Goal: Find specific page/section: Find specific page/section

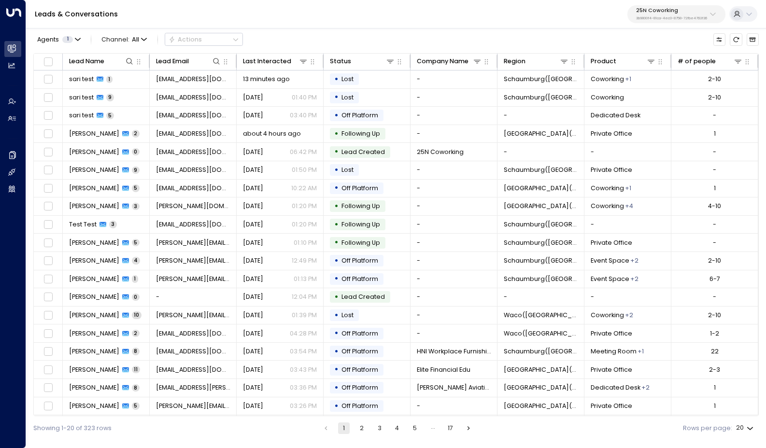
click at [693, 17] on p "3b9800f4-81ca-4ec0-8758-72fbe4763f36" at bounding box center [671, 18] width 71 height 4
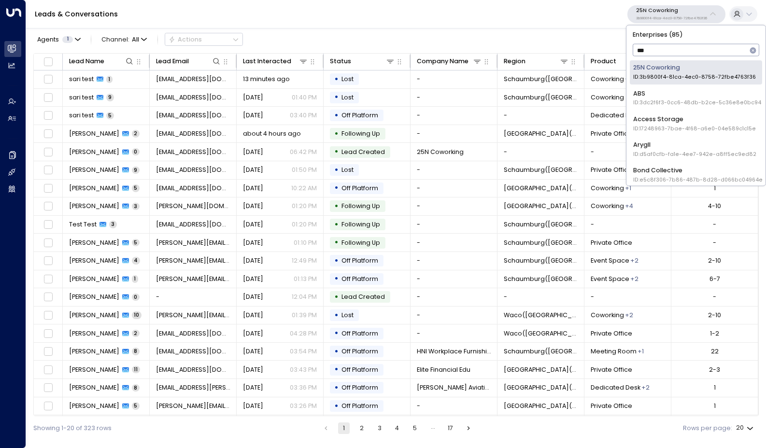
type input "****"
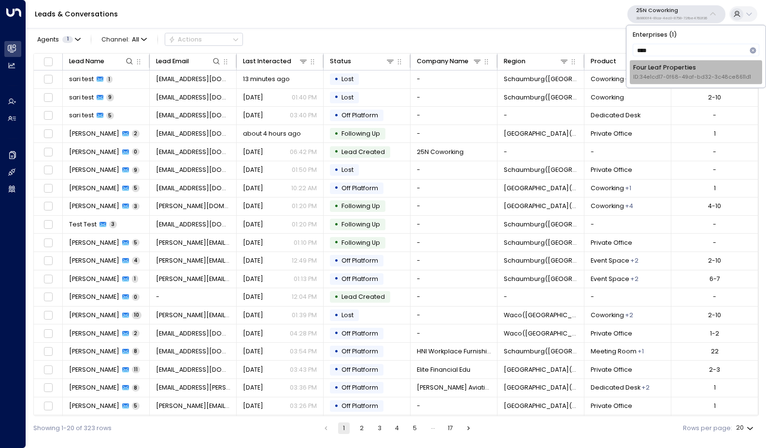
click at [674, 73] on span "ID: 34e1cd17-0f68-49af-bd32-3c48ce8611d1" at bounding box center [692, 77] width 118 height 8
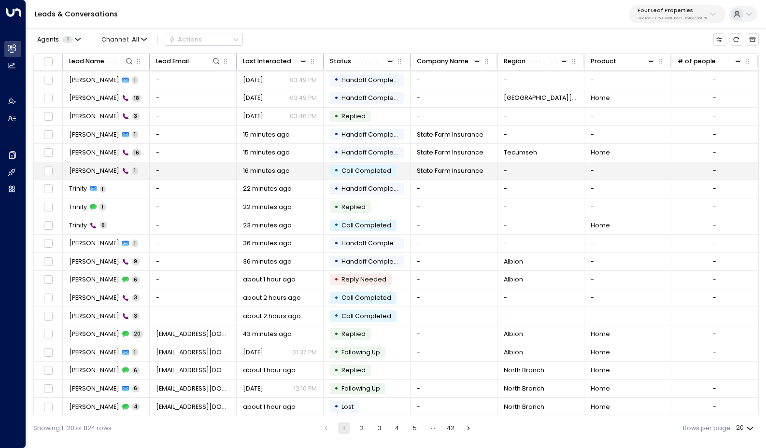
scroll to position [20, 0]
click at [363, 428] on button "2" at bounding box center [362, 429] width 12 height 12
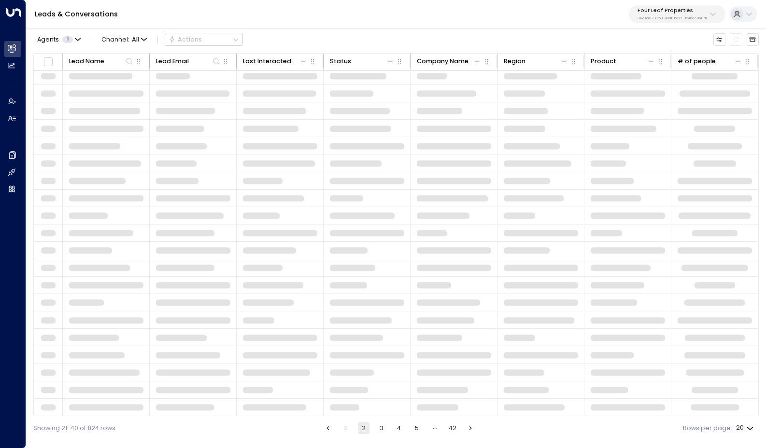
scroll to position [5, 0]
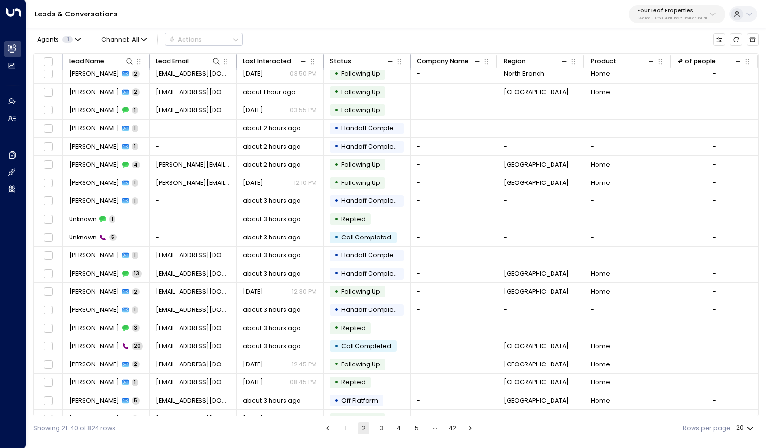
click at [386, 428] on button "3" at bounding box center [382, 429] width 12 height 12
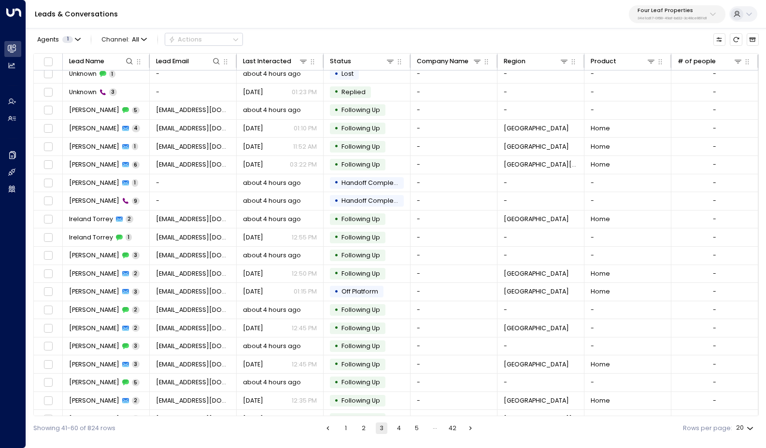
click at [398, 428] on button "4" at bounding box center [399, 429] width 12 height 12
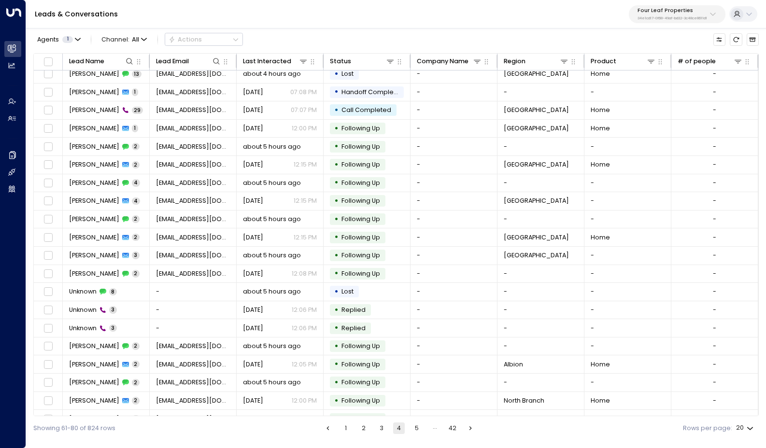
click at [418, 428] on button "5" at bounding box center [417, 429] width 12 height 12
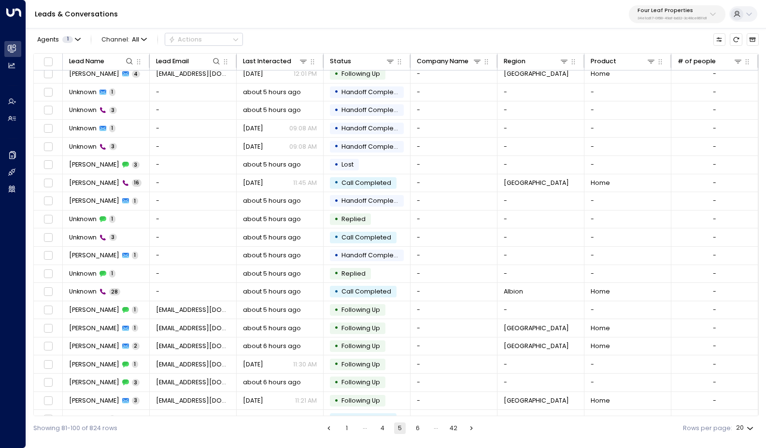
click at [422, 427] on button "6" at bounding box center [418, 429] width 12 height 12
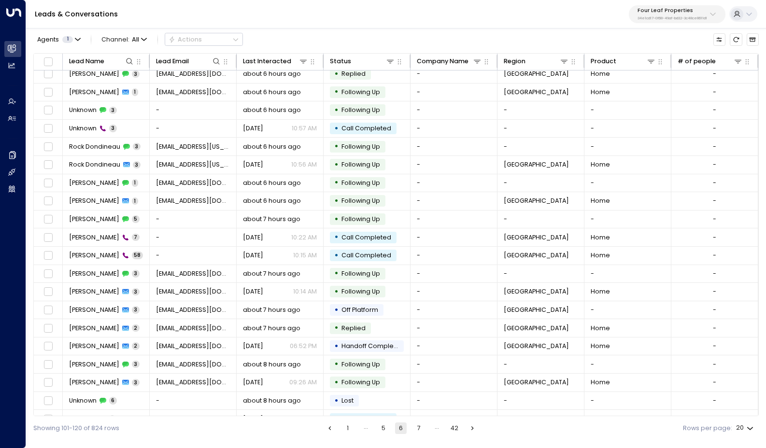
click at [440, 430] on div "…" at bounding box center [437, 429] width 12 height 12
click at [436, 428] on div "…" at bounding box center [437, 429] width 12 height 12
click at [455, 429] on button "42" at bounding box center [455, 429] width 12 height 12
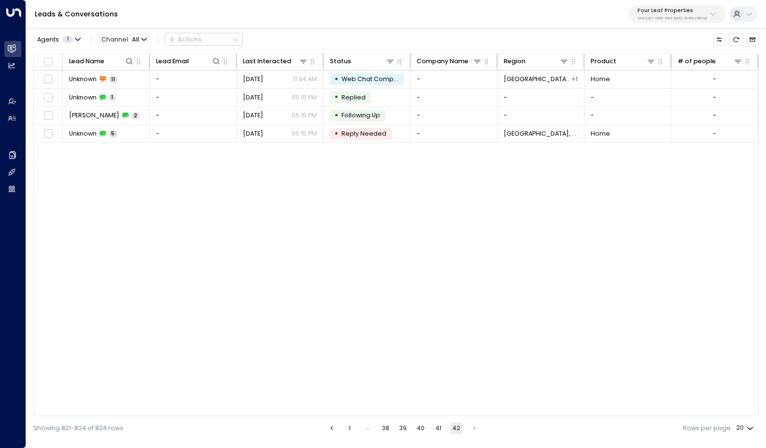
click at [421, 428] on button "40" at bounding box center [421, 429] width 12 height 12
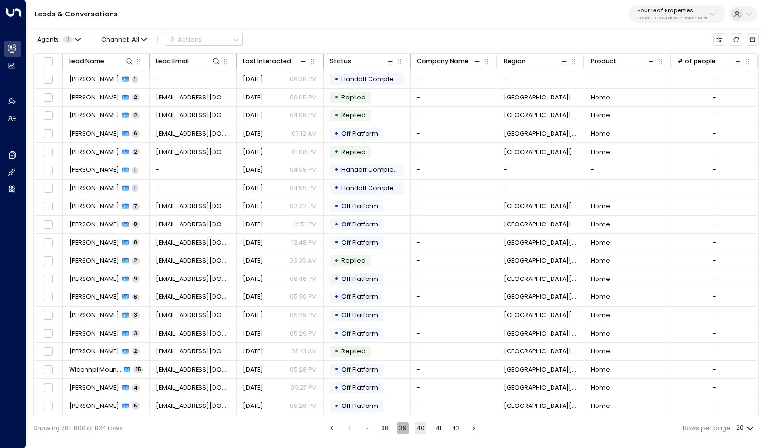
click at [403, 425] on button "39" at bounding box center [403, 429] width 12 height 12
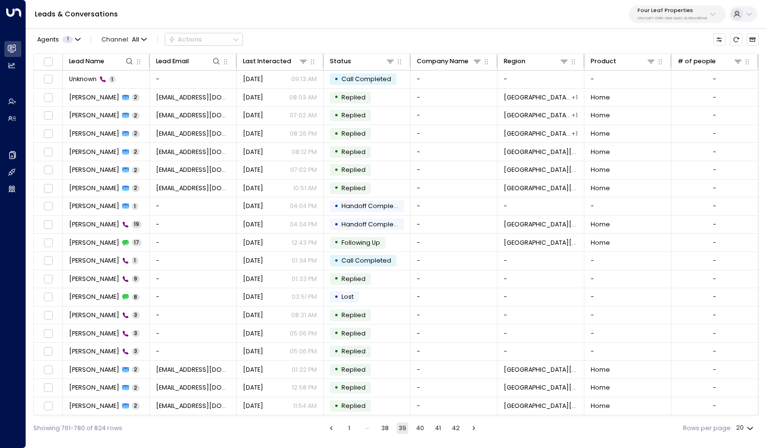
click at [381, 428] on button "38" at bounding box center [385, 429] width 12 height 12
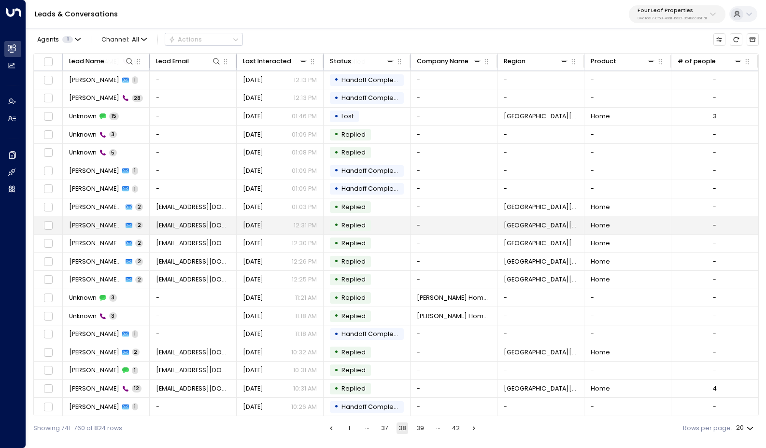
scroll to position [20, 0]
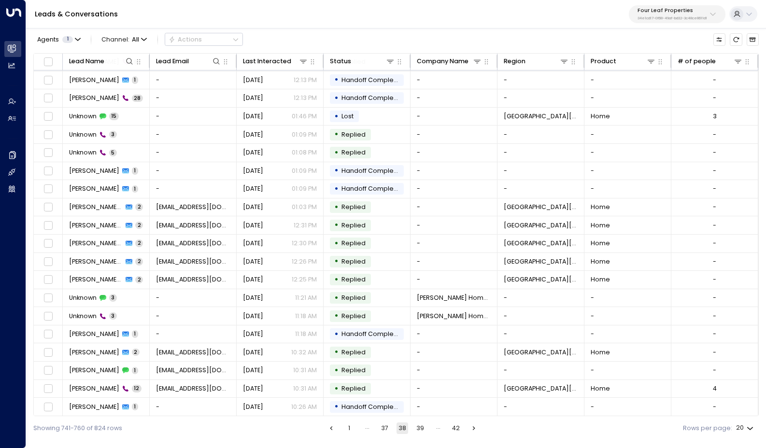
click at [423, 430] on button "39" at bounding box center [420, 429] width 12 height 12
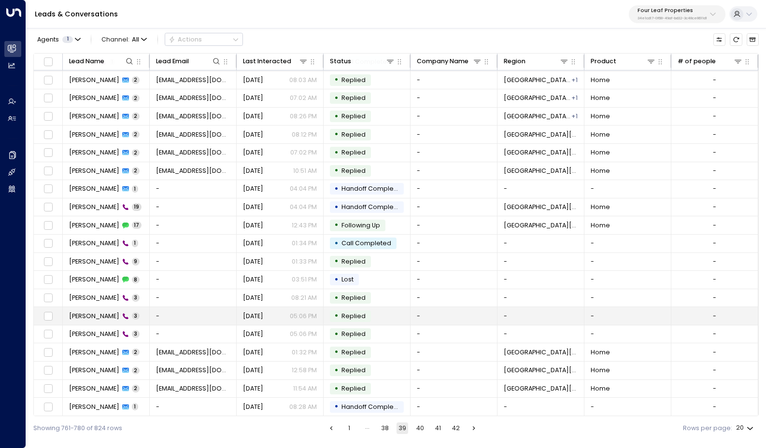
scroll to position [20, 0]
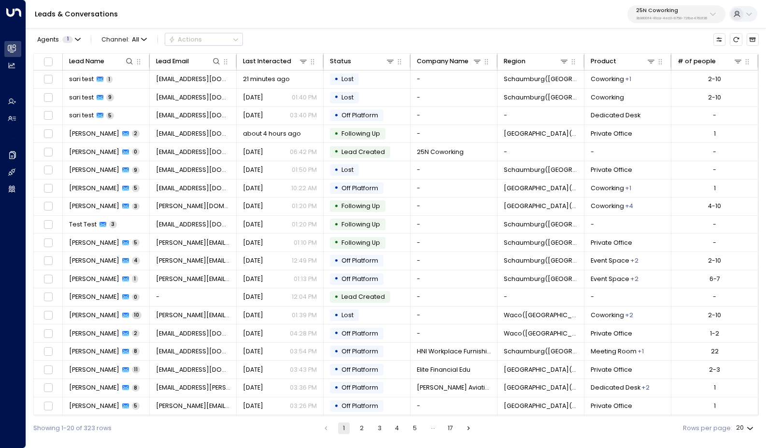
click at [702, 16] on p "3b9800f4-81ca-4ec0-8758-72fbe4763f36" at bounding box center [671, 18] width 71 height 4
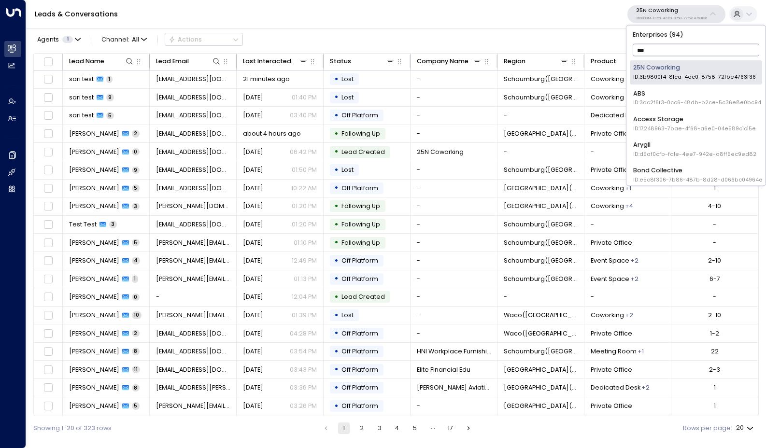
type input "****"
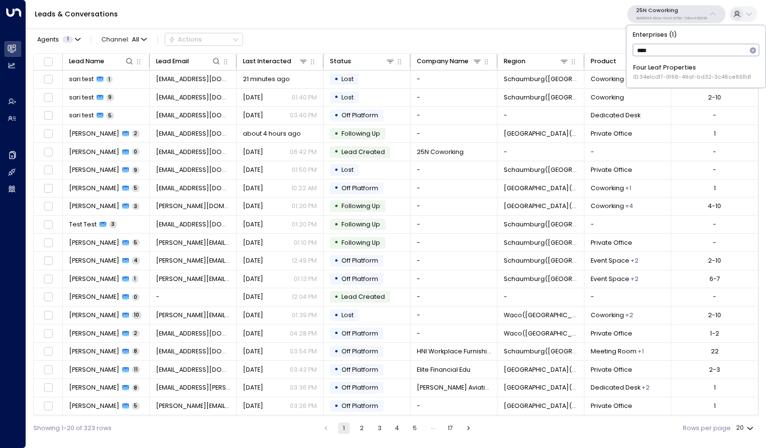
click at [681, 73] on span "ID: 34e1cd17-0f68-49af-bd32-3c48ce8611d1" at bounding box center [692, 77] width 118 height 8
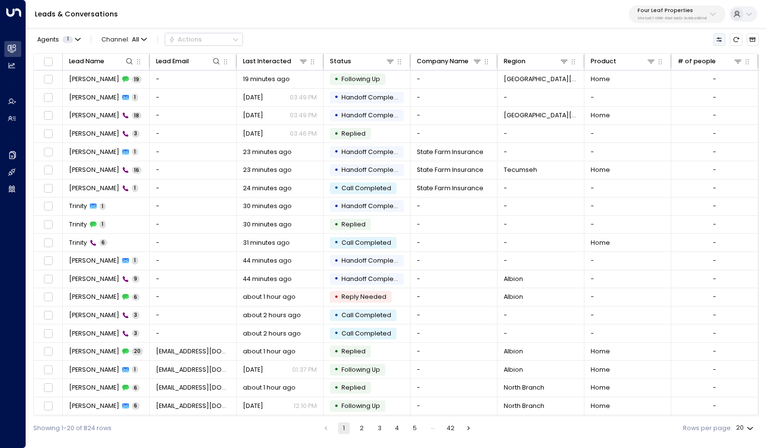
click at [718, 36] on icon "Customize" at bounding box center [719, 39] width 7 height 7
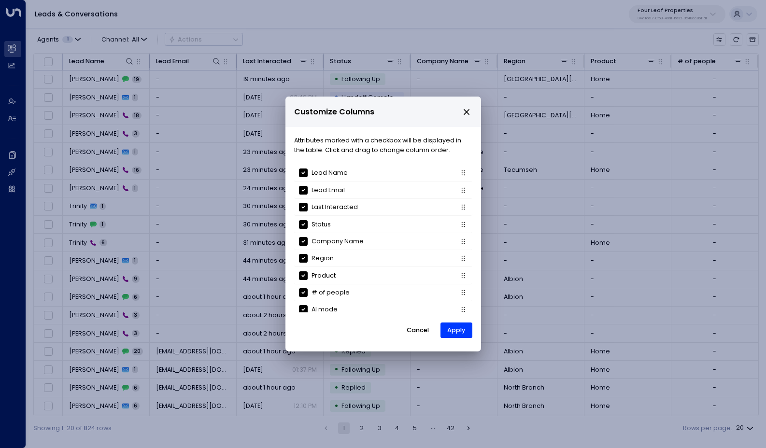
click at [465, 113] on icon "close" at bounding box center [466, 112] width 9 height 9
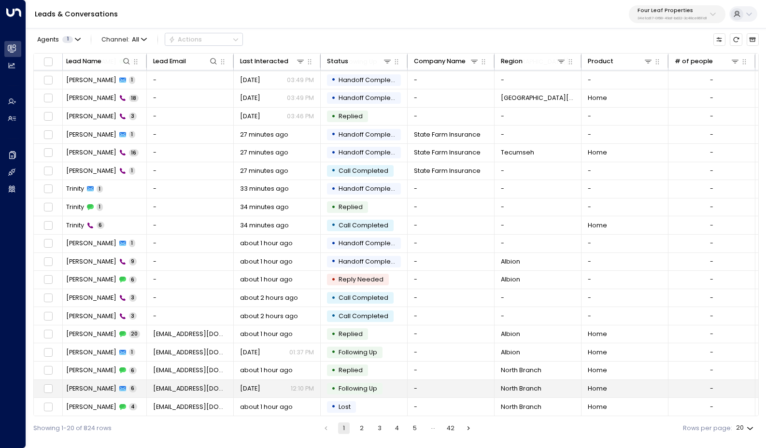
scroll to position [20, 3]
click at [381, 429] on button "3" at bounding box center [380, 429] width 12 height 12
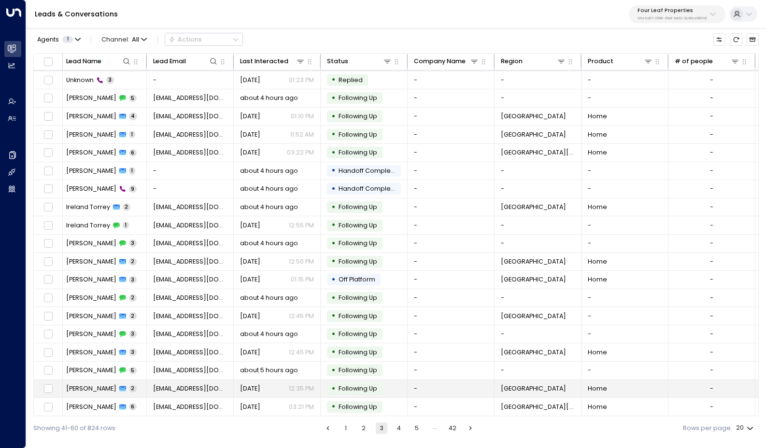
scroll to position [20, 3]
click at [416, 428] on button "5" at bounding box center [417, 429] width 12 height 12
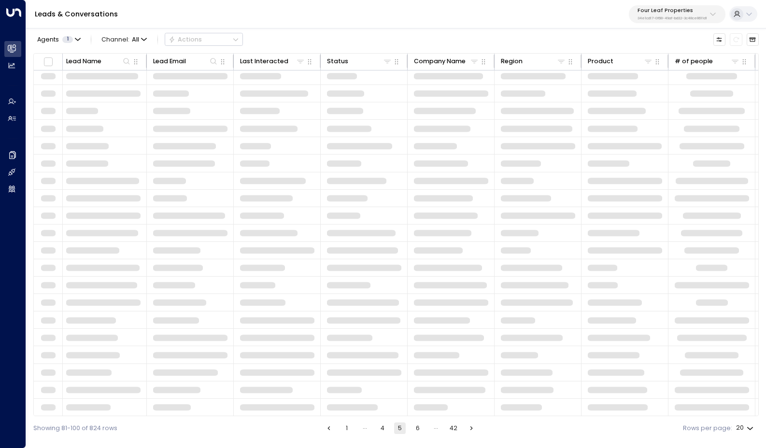
scroll to position [5, 3]
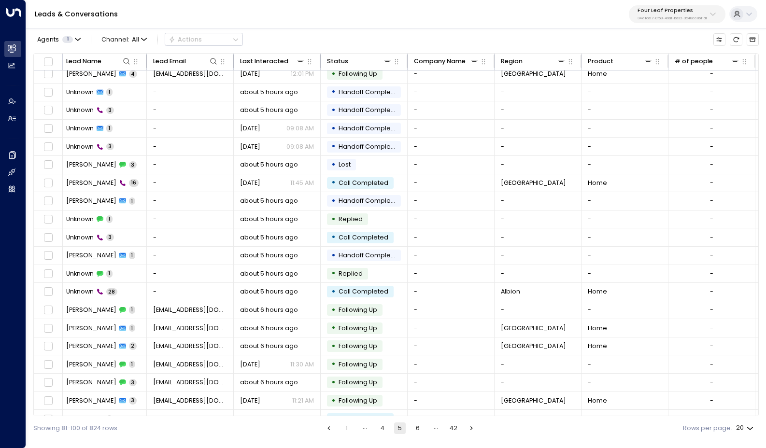
click at [417, 428] on button "6" at bounding box center [418, 429] width 12 height 12
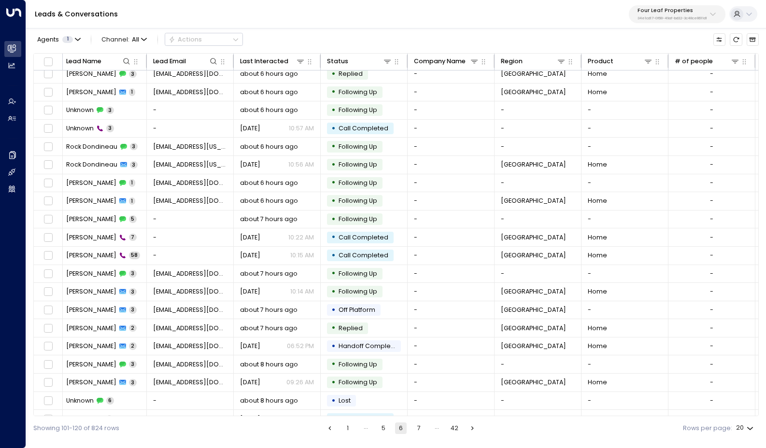
click at [420, 431] on button "7" at bounding box center [419, 429] width 12 height 12
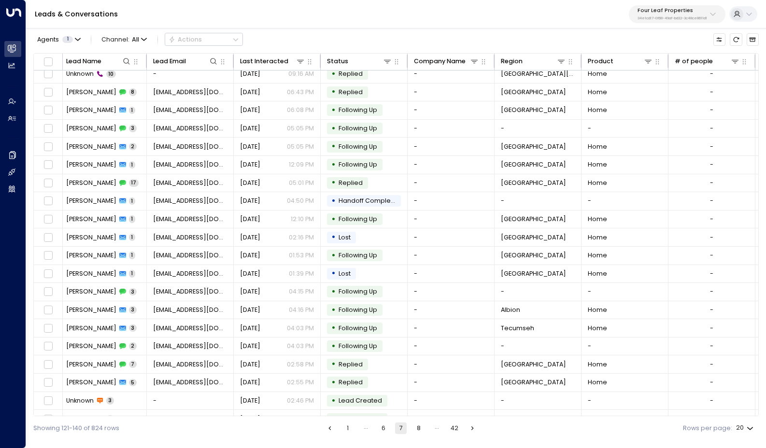
click at [420, 431] on button "8" at bounding box center [419, 429] width 12 height 12
